Goal: Information Seeking & Learning: Learn about a topic

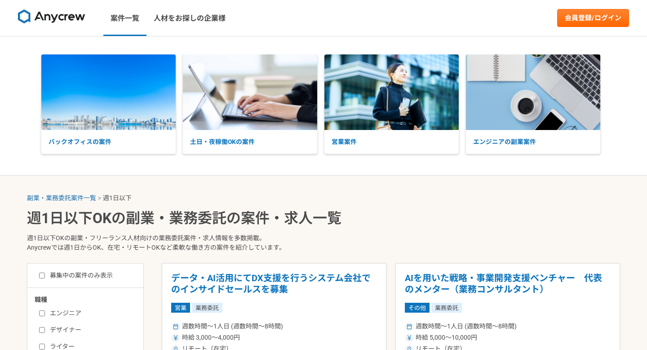
select select "1"
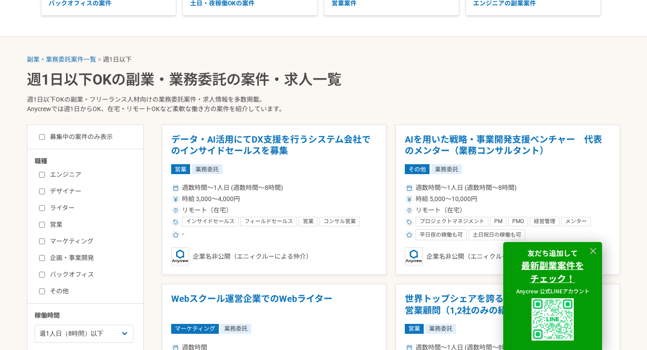
scroll to position [180, 0]
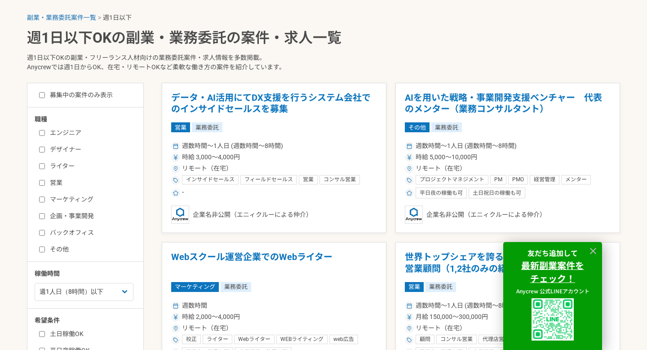
click at [89, 215] on label "企画・事業開発" at bounding box center [90, 215] width 103 height 9
click at [45, 215] on input "企画・事業開発" at bounding box center [42, 216] width 6 height 6
checkbox input "true"
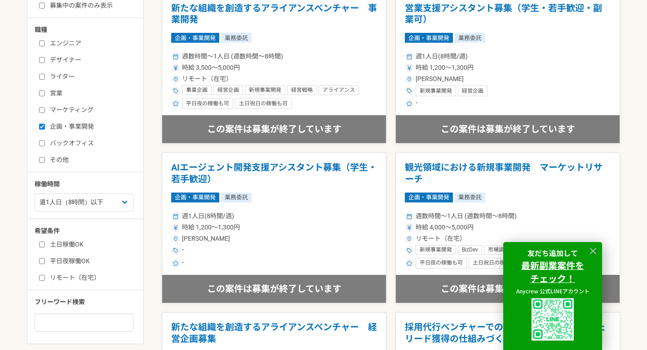
scroll to position [271, 0]
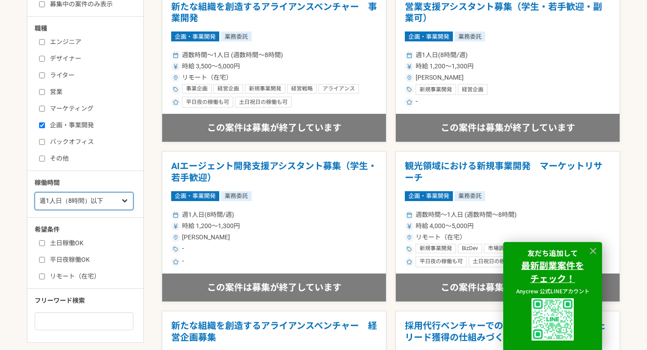
click at [121, 200] on select "週1人日（8時間）以下 週2人日（16時間）以下 週3人日（24時間）以下 週4人日（32時間）以下 週5人日（40時間）以下" at bounding box center [84, 201] width 99 height 18
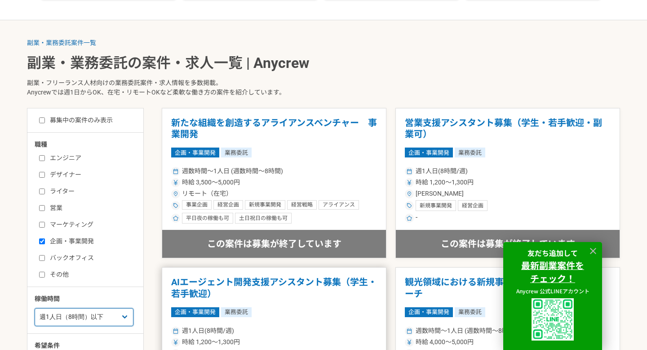
scroll to position [153, 0]
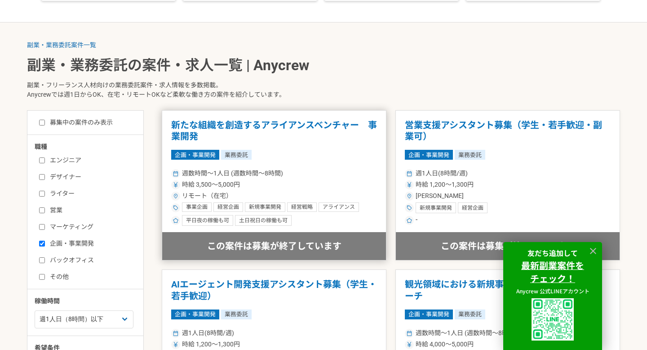
click at [216, 129] on h1 "新たな組織を創造するアライアンスベンチャー　事業開発" at bounding box center [274, 131] width 206 height 23
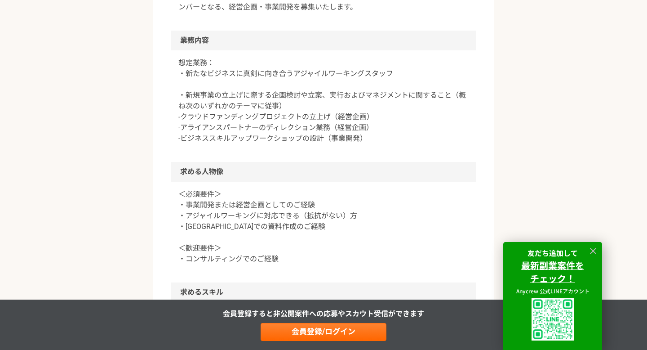
scroll to position [383, 0]
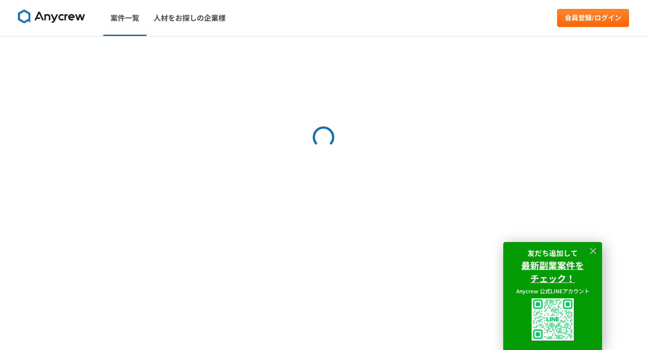
select select "1"
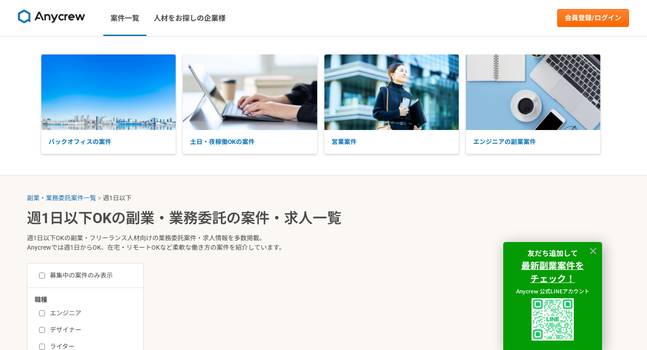
scroll to position [180, 0]
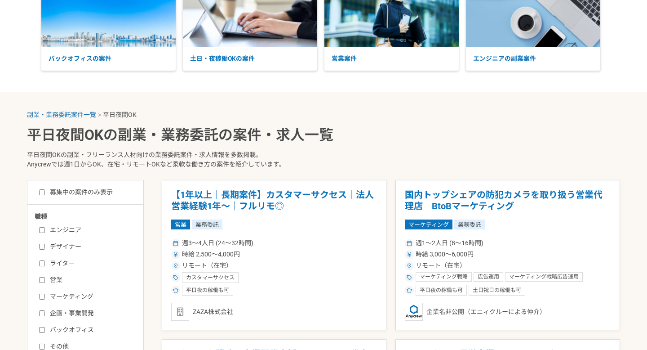
scroll to position [175, 0]
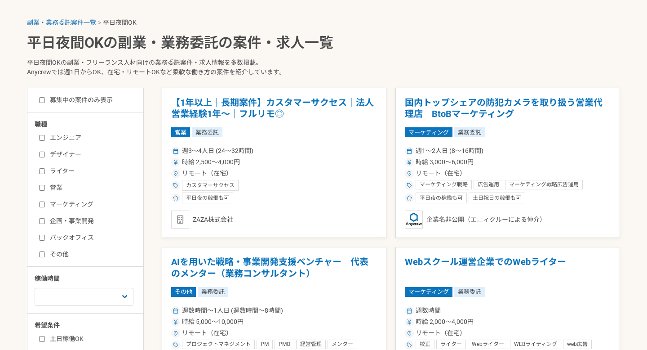
click at [89, 225] on div "エンジニア デザイナー ライター 営業 マーケティング 企画・事業開発 バックオフィス その他" at bounding box center [89, 194] width 108 height 128
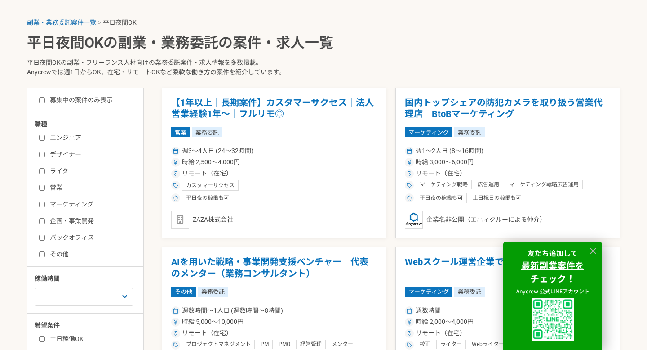
click at [86, 220] on label "企画・事業開発" at bounding box center [90, 220] width 103 height 9
click at [45, 220] on input "企画・事業開発" at bounding box center [42, 221] width 6 height 6
checkbox input "true"
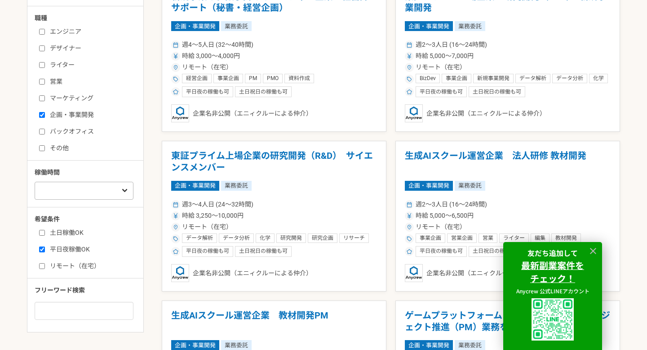
scroll to position [239, 0]
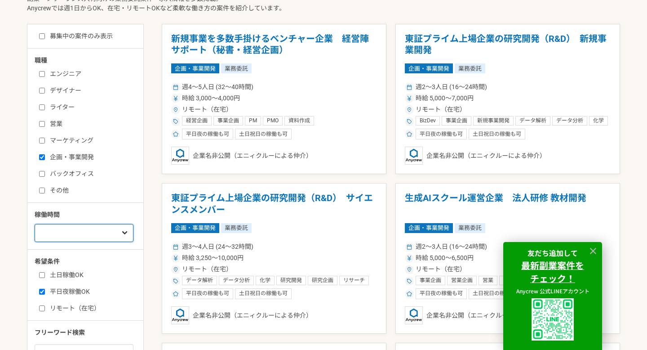
click at [111, 231] on select "週1人日（8時間）以下 週2人日（16時間）以下 週3人日（24時間）以下 週4人日（32時間）以下 週5人日（40時間）以下" at bounding box center [84, 233] width 99 height 18
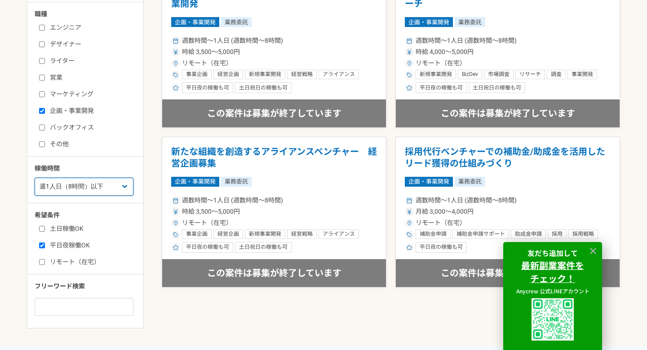
scroll to position [281, 0]
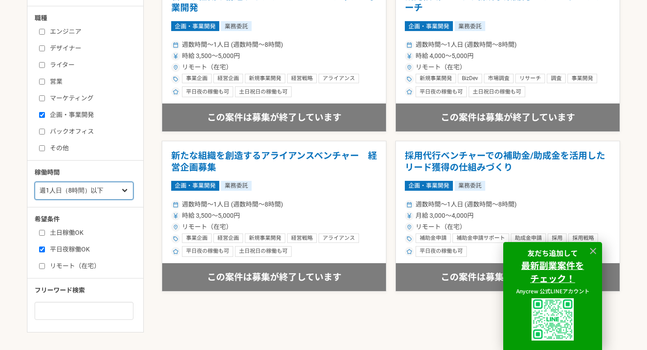
click at [123, 186] on select "週1人日（8時間）以下 週2人日（16時間）以下 週3人日（24時間）以下 週4人日（32時間）以下 週5人日（40時間）以下" at bounding box center [84, 191] width 99 height 18
select select "2"
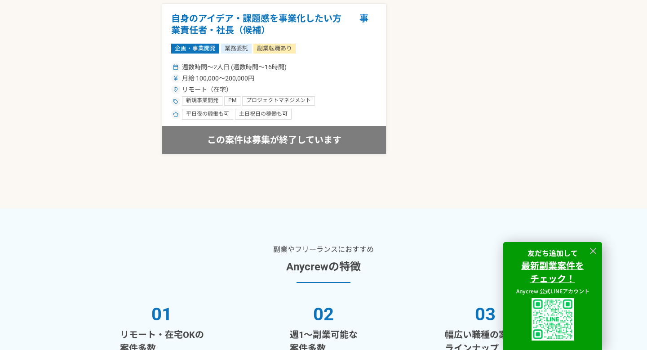
scroll to position [1751, 0]
